Goal: Information Seeking & Learning: Understand process/instructions

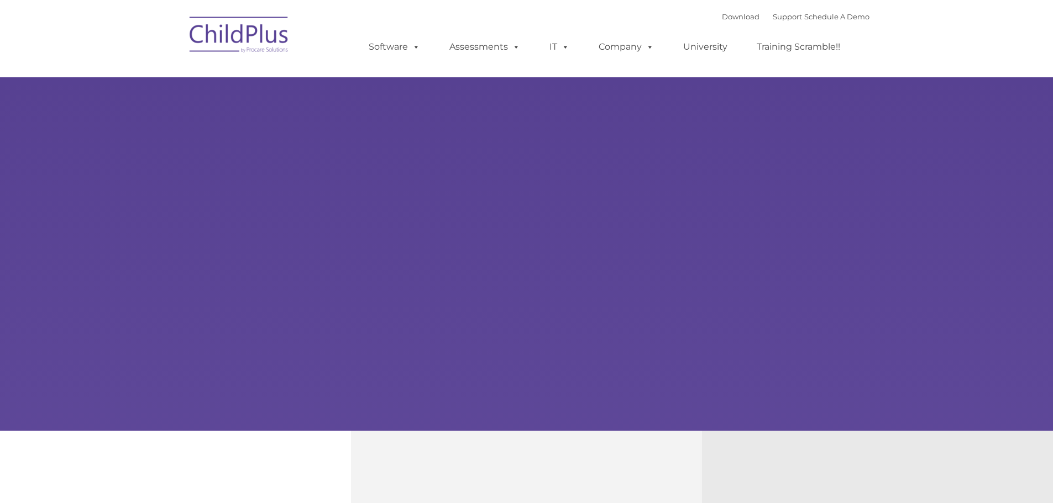
select select "MEDIUM"
type input ""
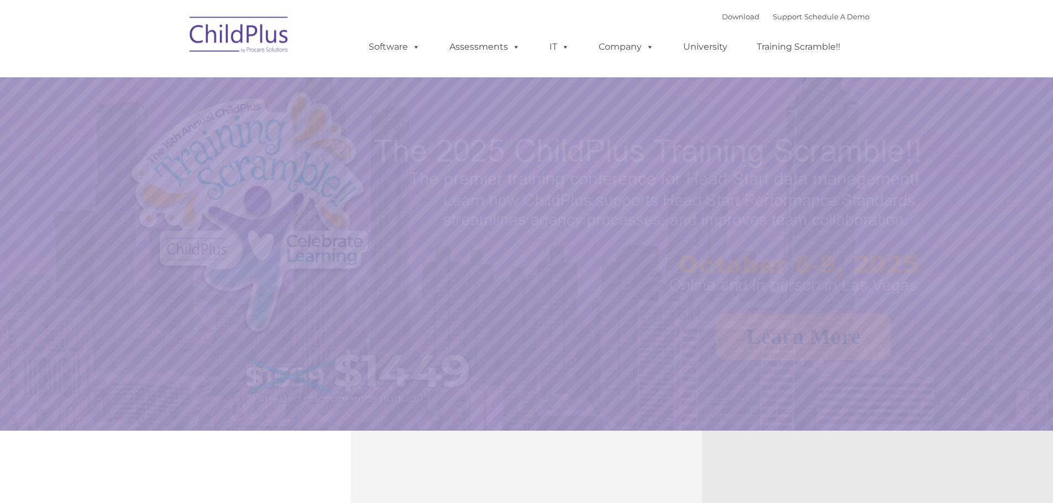
select select "MEDIUM"
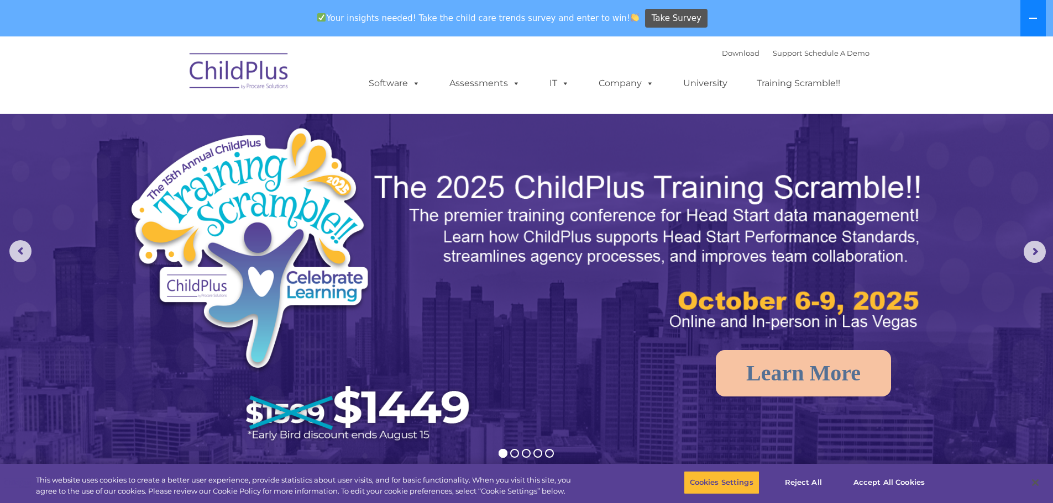
click at [1028, 13] on button at bounding box center [1032, 18] width 25 height 36
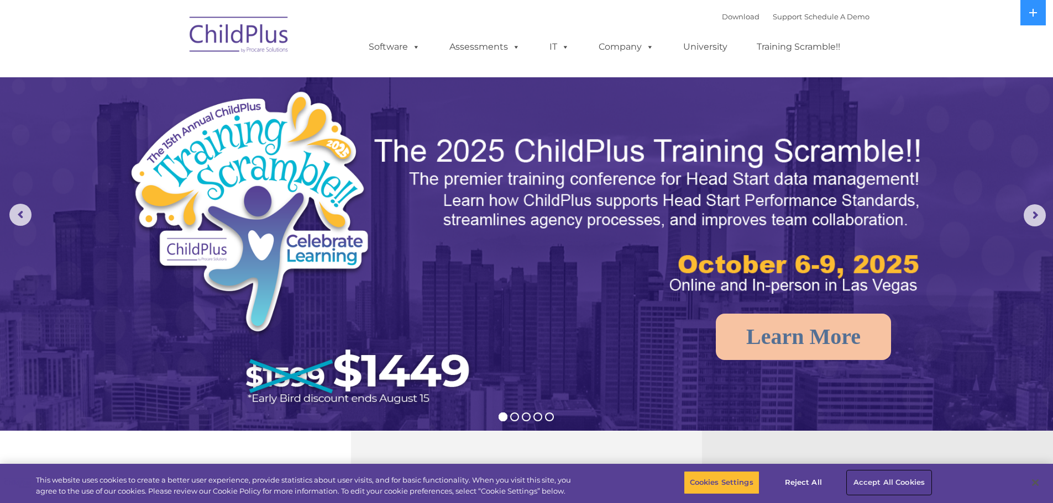
click at [873, 479] on button "Accept All Cookies" at bounding box center [888, 482] width 83 height 23
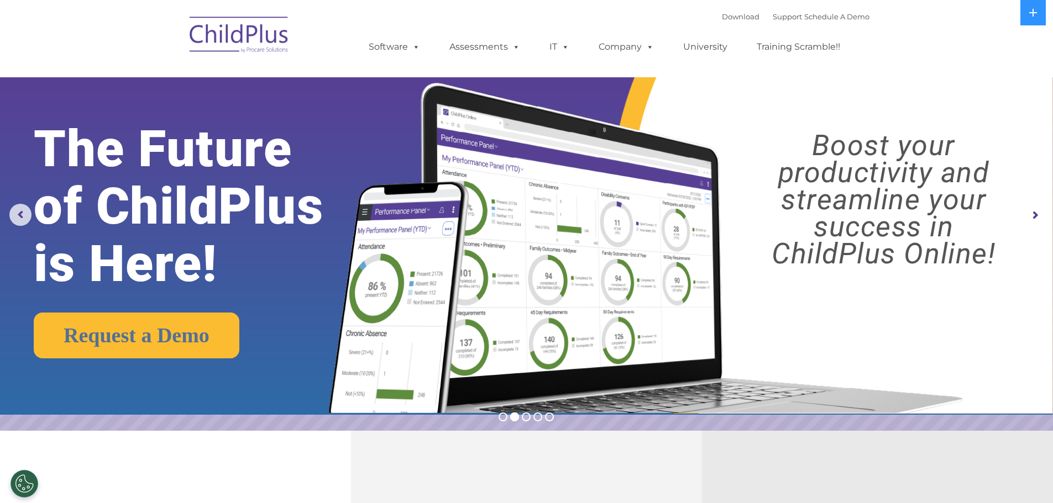
click at [230, 5] on nav "Download Support | Schedule A Demo  MENU MENU Software ChildPlus: The original…" at bounding box center [526, 38] width 1053 height 77
click at [233, 23] on img at bounding box center [239, 36] width 111 height 55
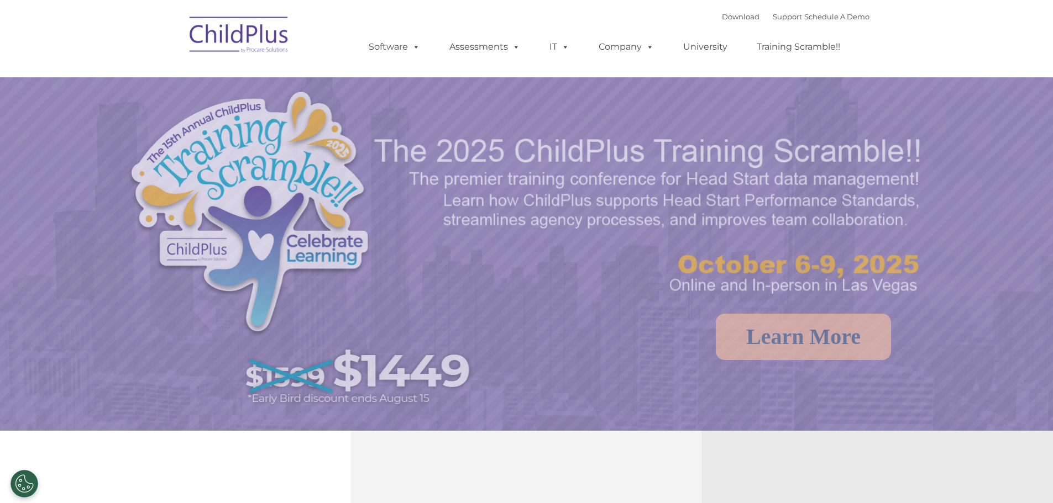
select select "MEDIUM"
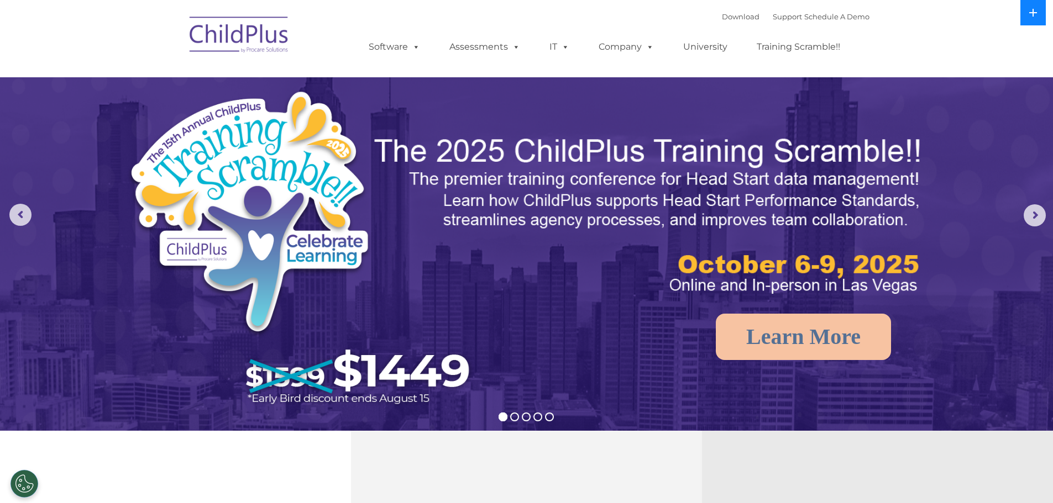
click at [1024, 12] on button at bounding box center [1032, 12] width 25 height 25
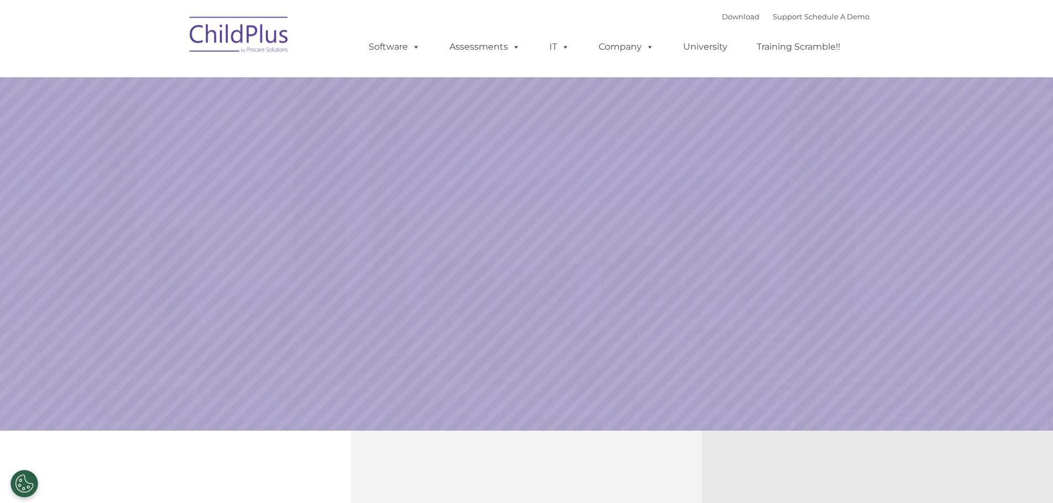
select select "MEDIUM"
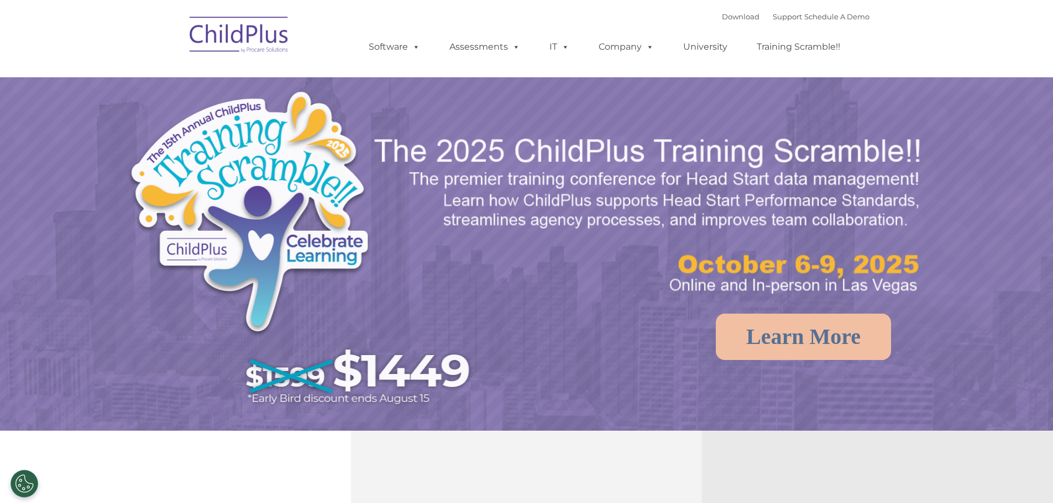
select select "MEDIUM"
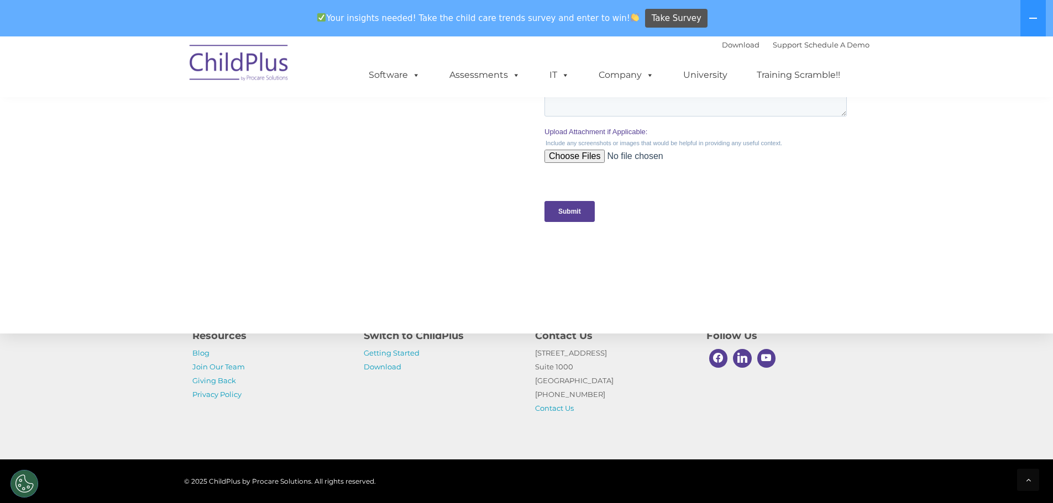
scroll to position [1127, 0]
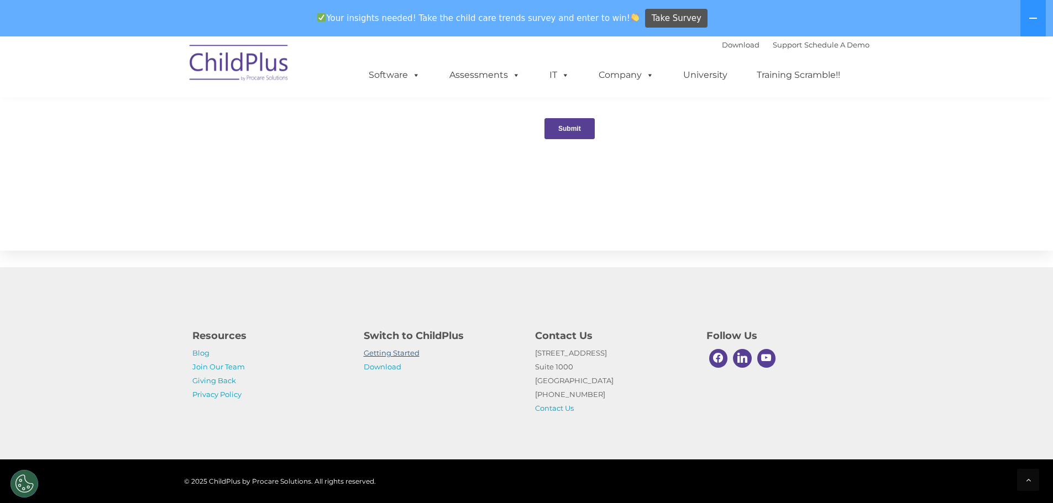
click at [399, 357] on link "Getting Started" at bounding box center [392, 353] width 56 height 9
